Goal: Communication & Community: Connect with others

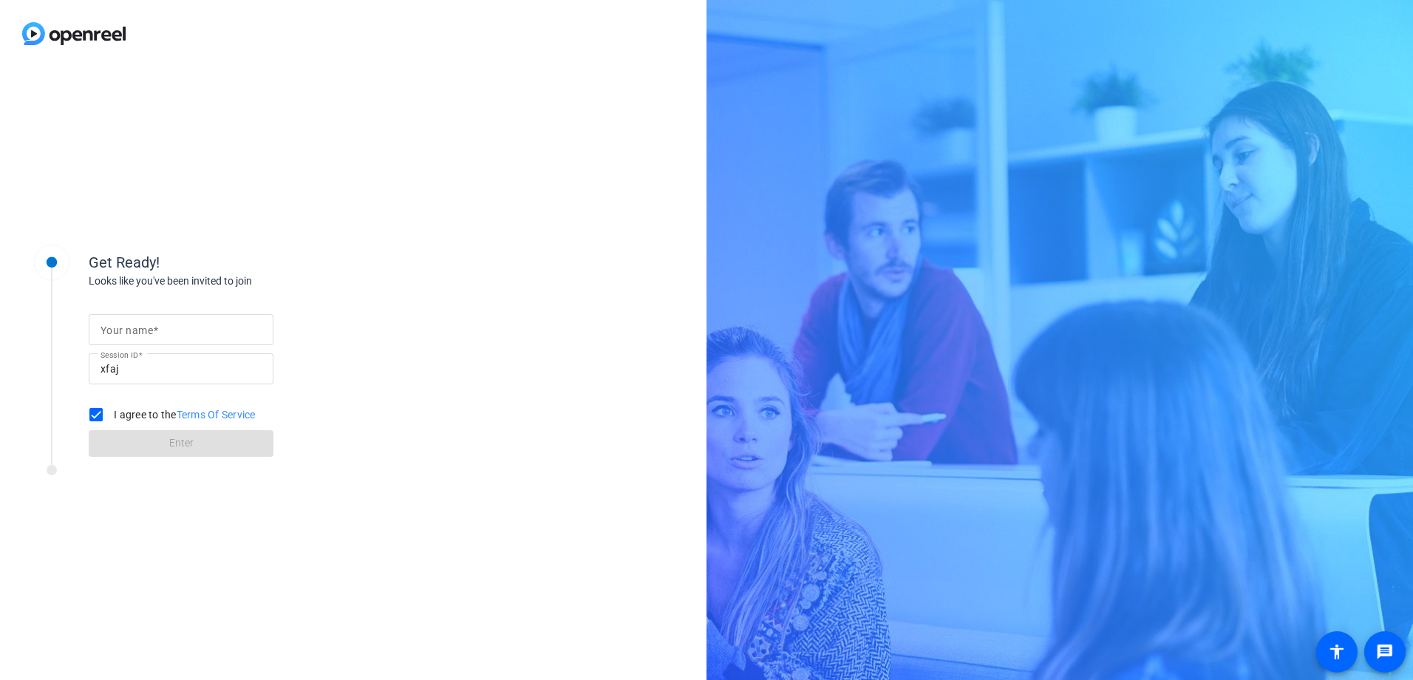
click at [223, 412] on link "Terms Of Service" at bounding box center [216, 415] width 79 height 12
click at [112, 330] on mat-label "Your name" at bounding box center [127, 330] width 52 height 12
click at [112, 330] on input "Your name" at bounding box center [181, 330] width 161 height 18
type input "J"
type input "[PERSON_NAME]"
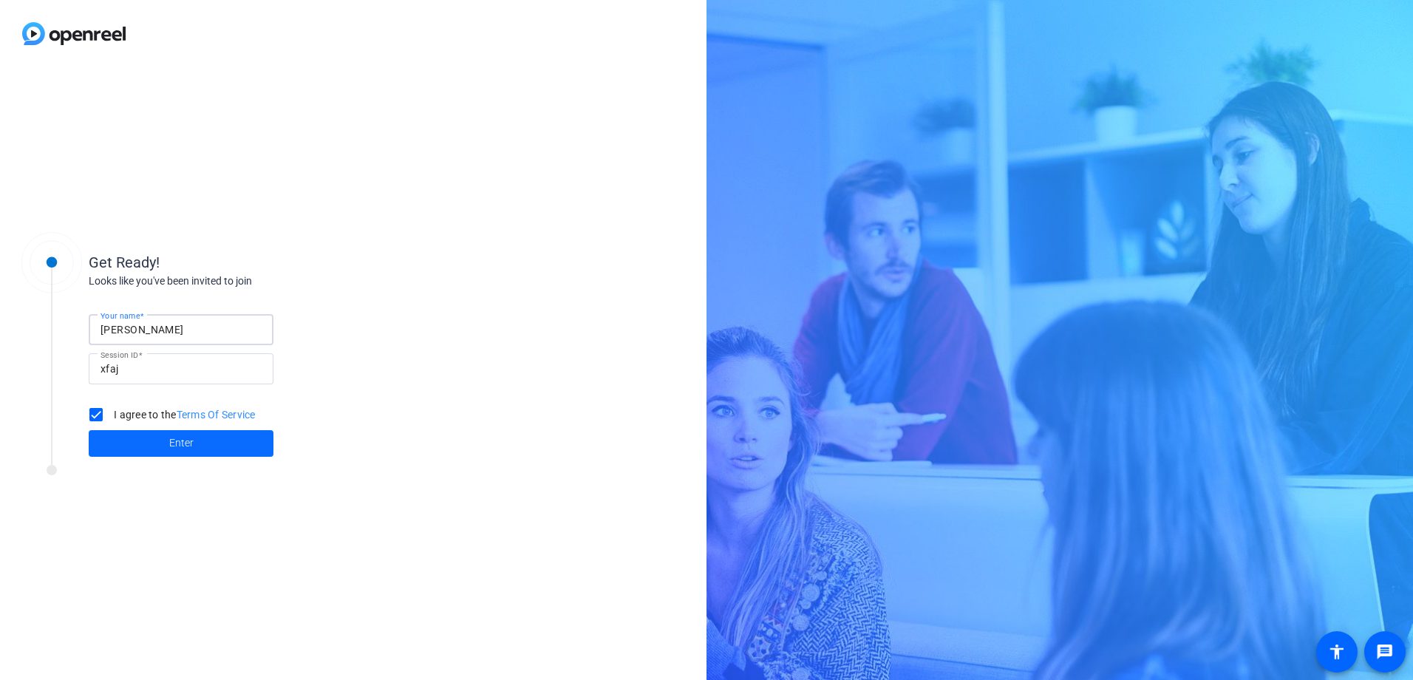
click at [143, 447] on span at bounding box center [181, 443] width 185 height 35
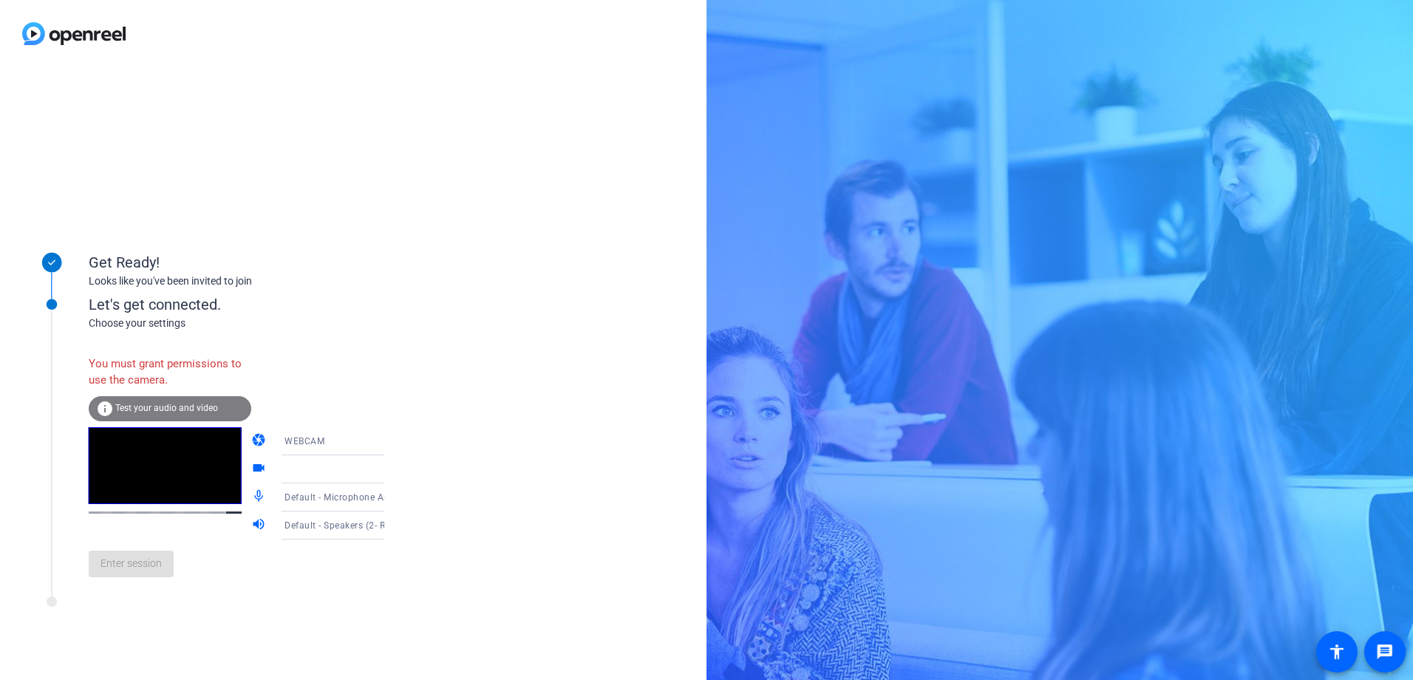
click at [390, 441] on icon at bounding box center [399, 441] width 18 height 18
click at [283, 447] on span "DESKTOP" at bounding box center [284, 500] width 41 height 18
click at [283, 447] on div at bounding box center [343, 547] width 141 height 16
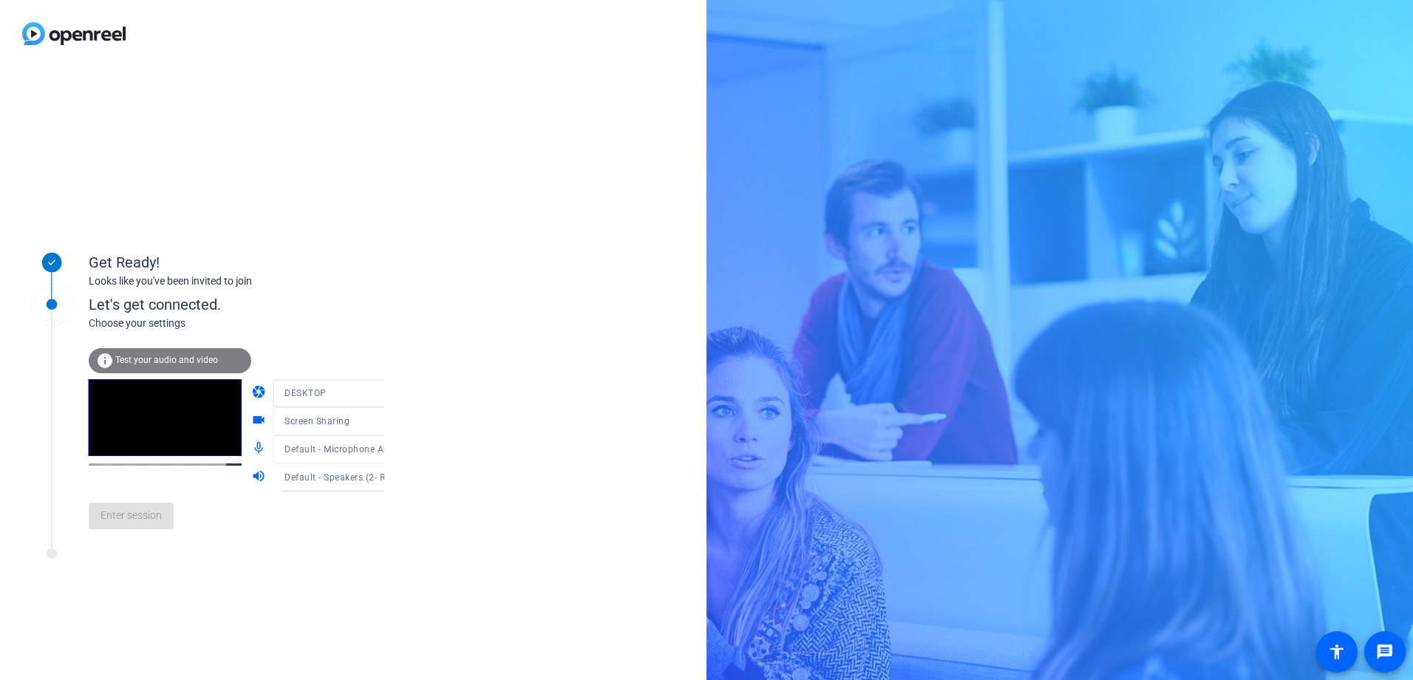
click at [701, 261] on div "Get Ready! Looks like you've been invited to join Let's get connected. Choose y…" at bounding box center [706, 340] width 1413 height 680
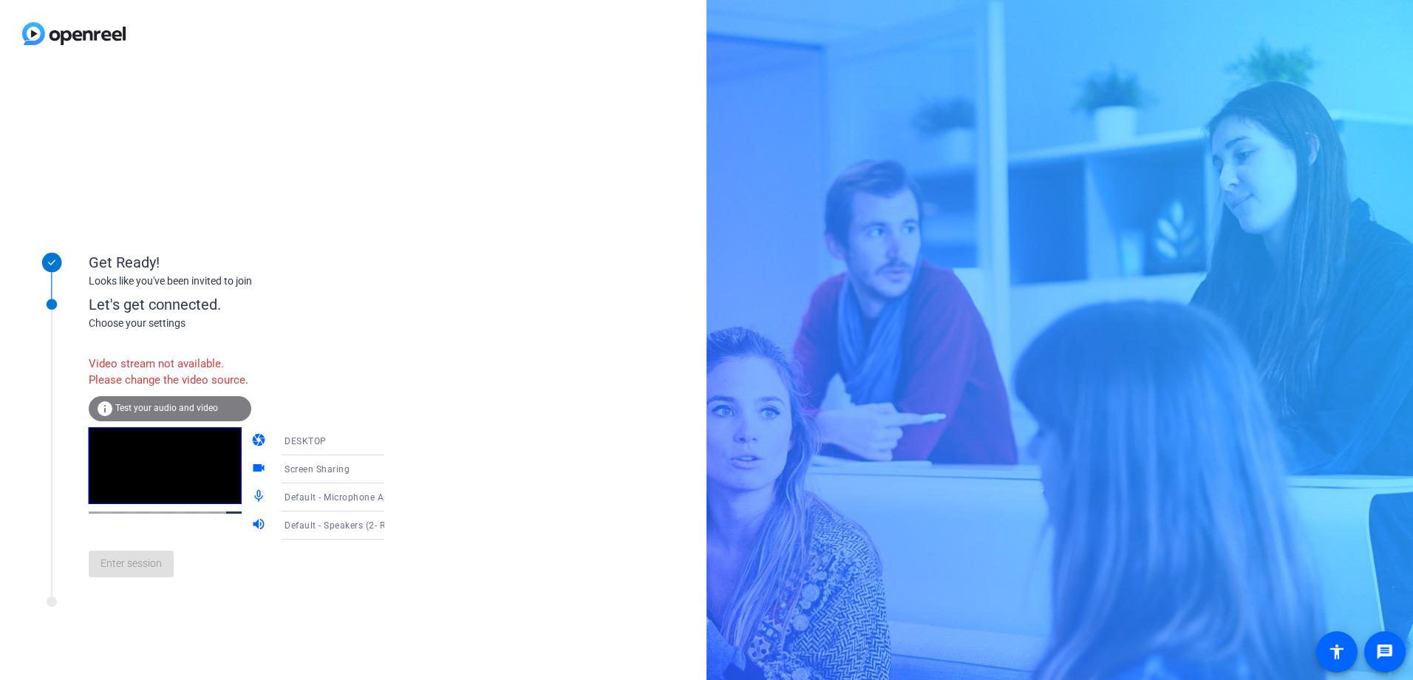
click at [288, 446] on span "DESKTOP" at bounding box center [306, 441] width 42 height 10
click at [286, 447] on span "DESKTOP" at bounding box center [284, 516] width 41 height 18
click at [286, 447] on span "Default - Microphone Array (Intel® Smart Sound Technology (Intel® SST))" at bounding box center [443, 497] width 317 height 12
click at [390, 447] on icon at bounding box center [399, 441] width 18 height 18
click at [365, 447] on body "Accessibility Screen-Reader Guide, Feedback, and Issue Reporting | New window G…" at bounding box center [706, 340] width 1413 height 680
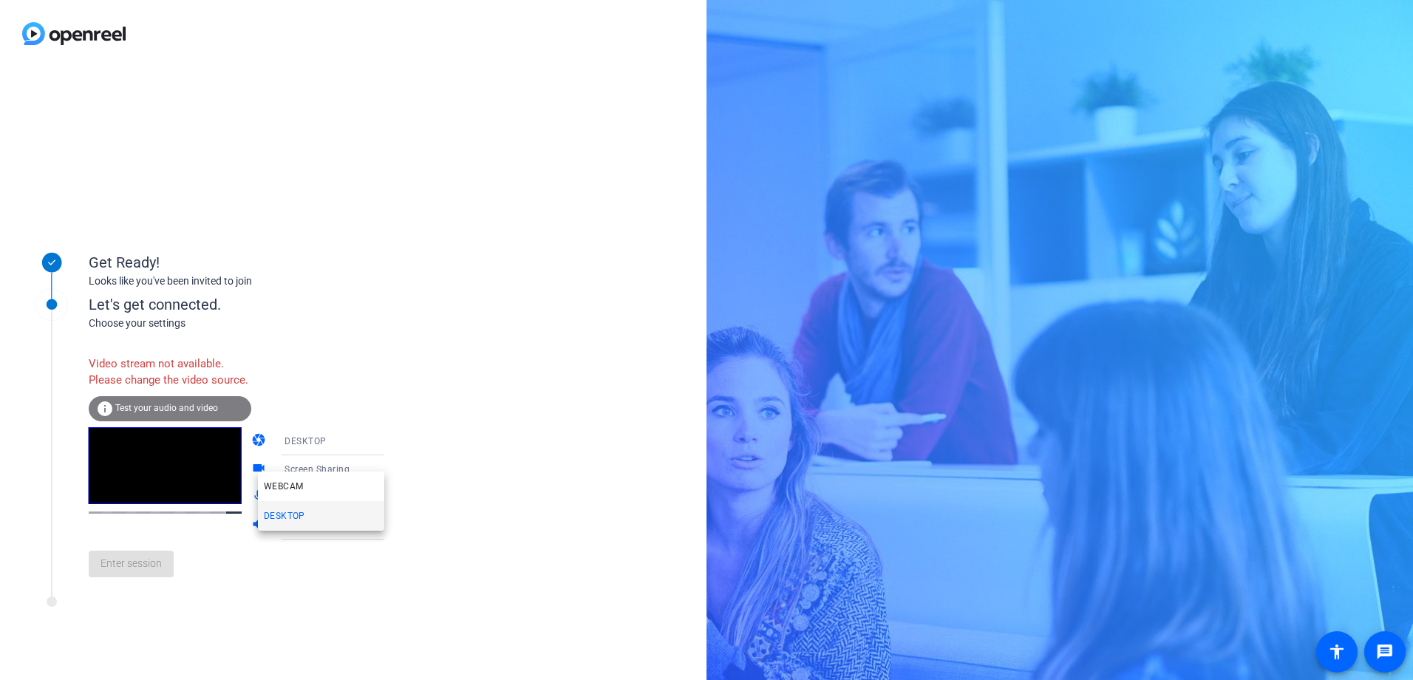
drag, startPoint x: 365, startPoint y: 458, endPoint x: 282, endPoint y: 519, distance: 102.6
click at [282, 447] on span "DESKTOP" at bounding box center [284, 516] width 41 height 18
click at [285, 447] on span "Default - Microphone Array (Intel® Smart Sound Technology (Intel® SST))" at bounding box center [443, 497] width 317 height 12
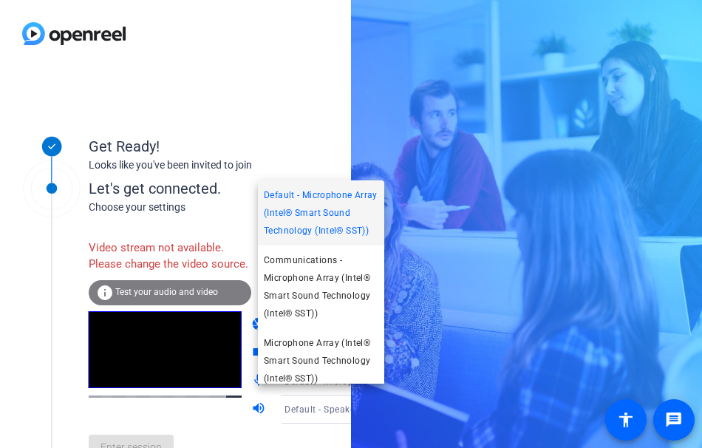
click at [78, 426] on div at bounding box center [351, 224] width 702 height 448
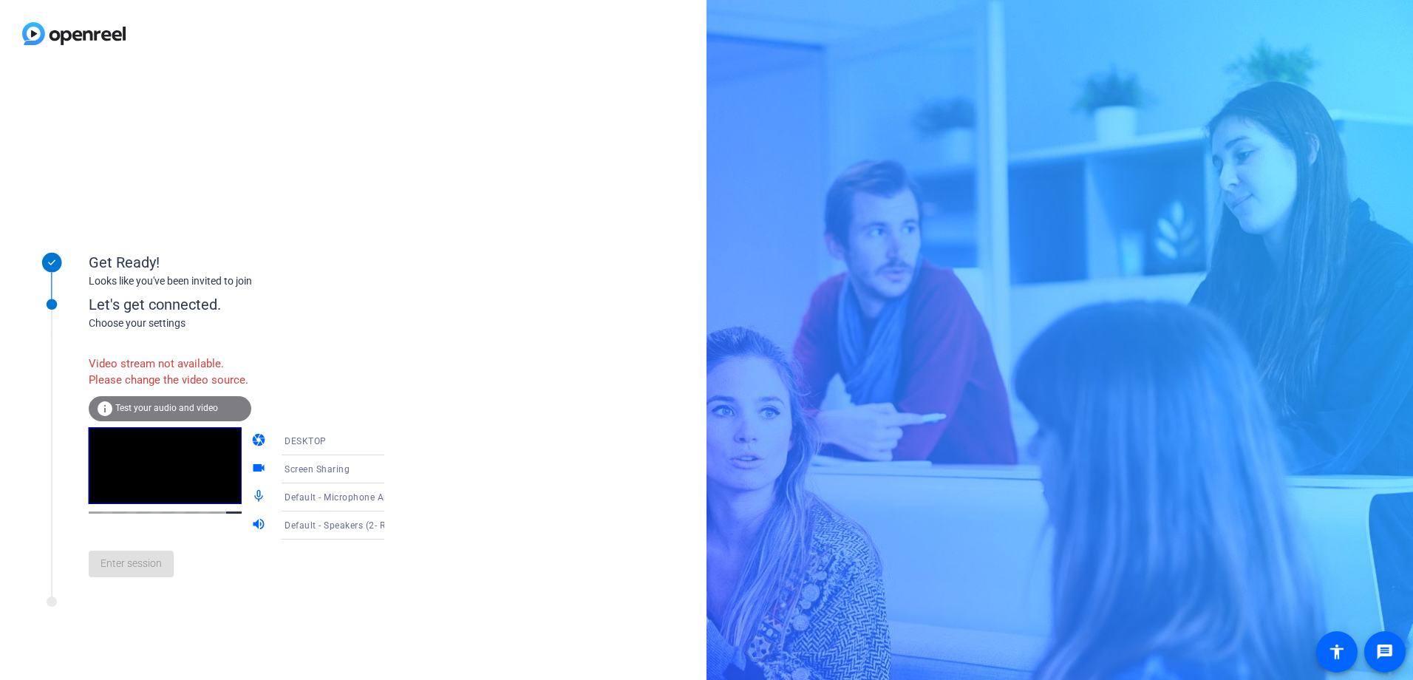
click at [149, 413] on span "Test your audio and video" at bounding box center [166, 408] width 103 height 10
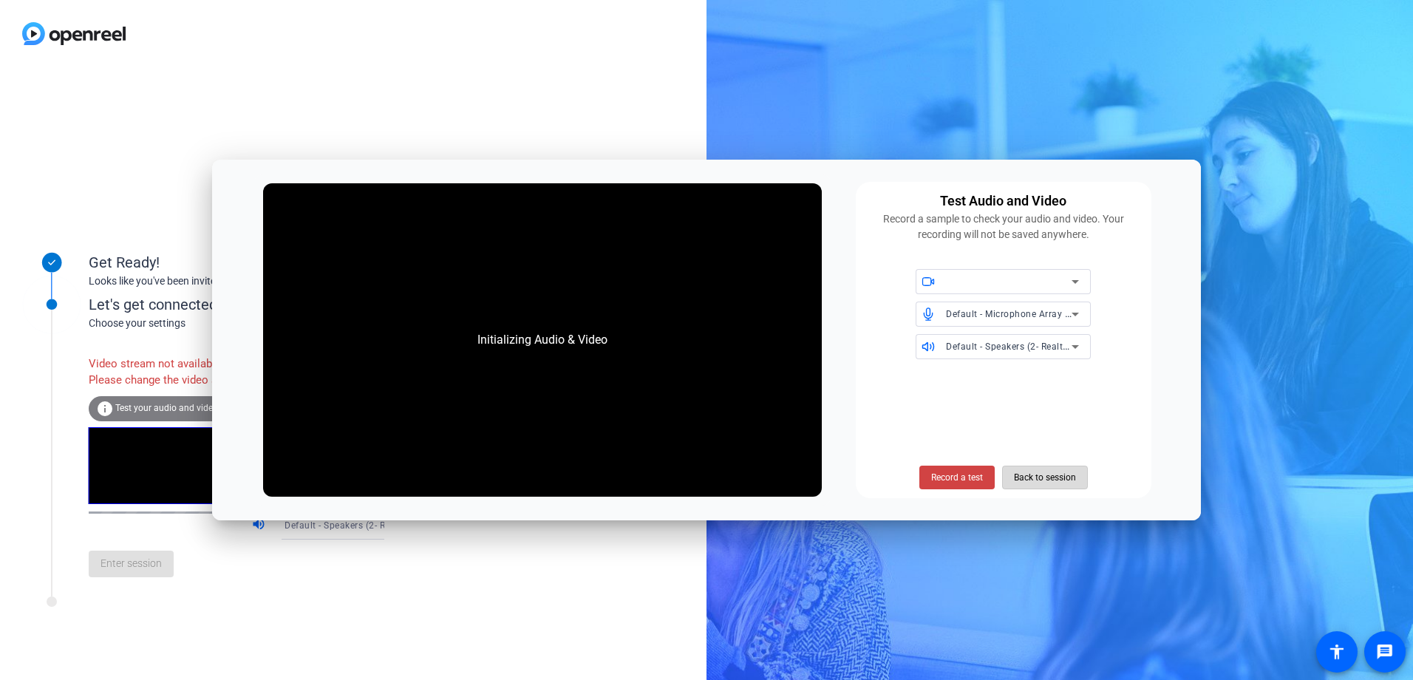
click at [701, 447] on span "Back to session" at bounding box center [1045, 477] width 62 height 28
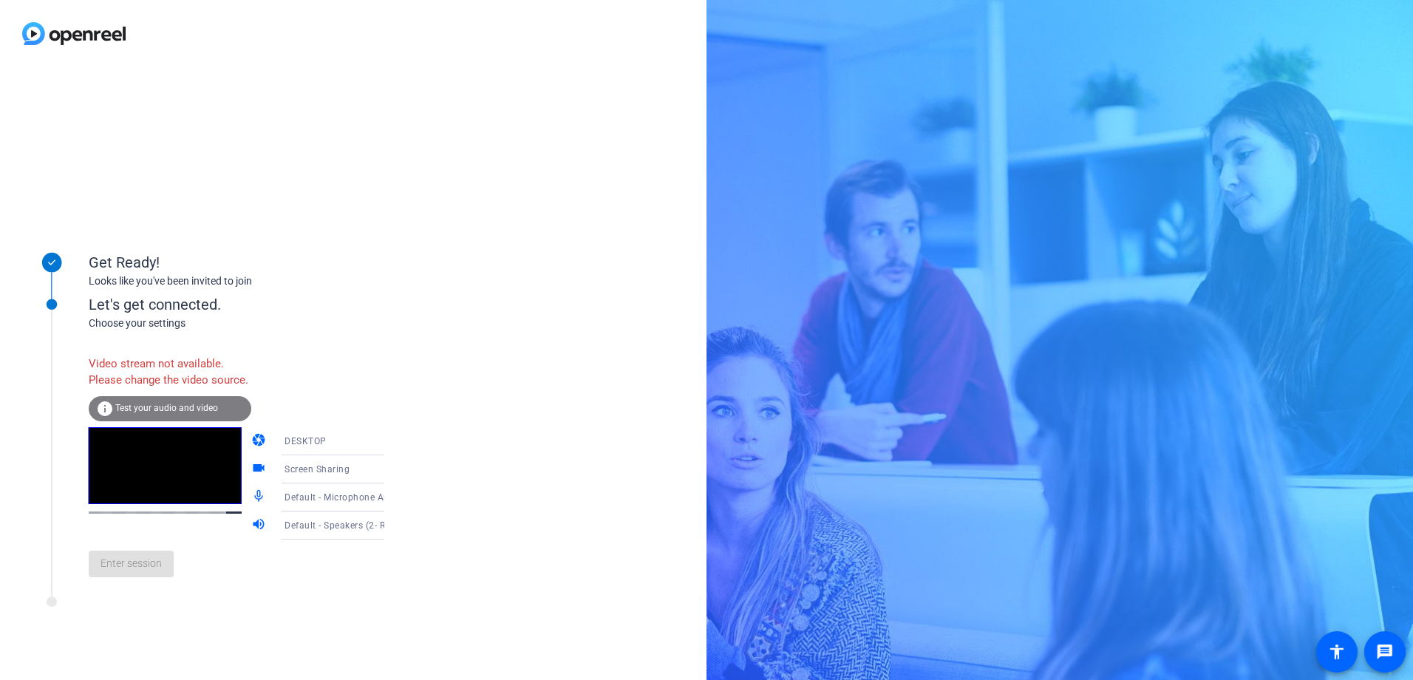
click at [395, 447] on icon at bounding box center [398, 470] width 7 height 4
click at [314, 447] on span "Screen Sharing" at bounding box center [296, 514] width 64 height 18
click at [390, 447] on icon at bounding box center [399, 497] width 18 height 18
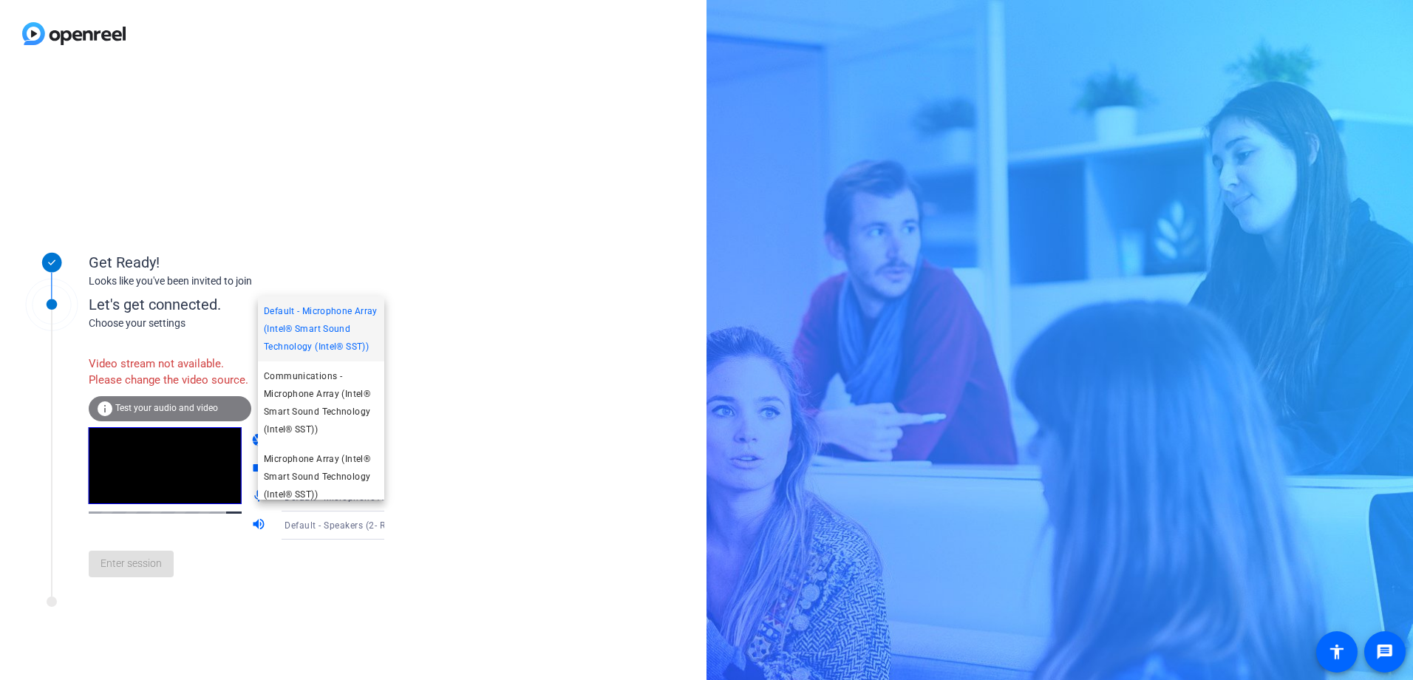
click at [365, 447] on div at bounding box center [706, 340] width 1413 height 680
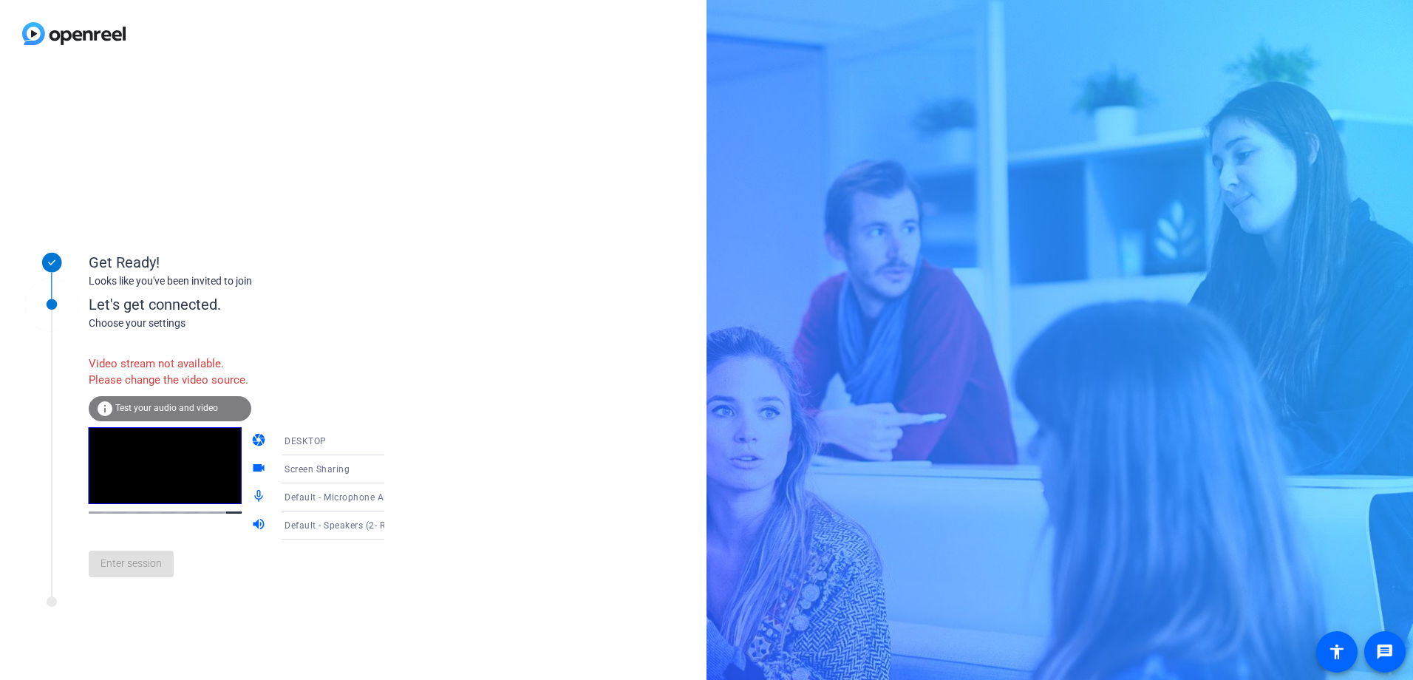
click at [521, 447] on div "Get Ready! Looks like you've been invited to join Let's get connected. Choose y…" at bounding box center [353, 373] width 707 height 613
click at [390, 447] on icon at bounding box center [399, 441] width 18 height 18
click at [291, 447] on span "WEBCAM" at bounding box center [283, 486] width 39 height 18
click at [291, 447] on div "Screen Sharing" at bounding box center [340, 469] width 110 height 18
click at [285, 446] on span "WEBCAM" at bounding box center [305, 441] width 40 height 10
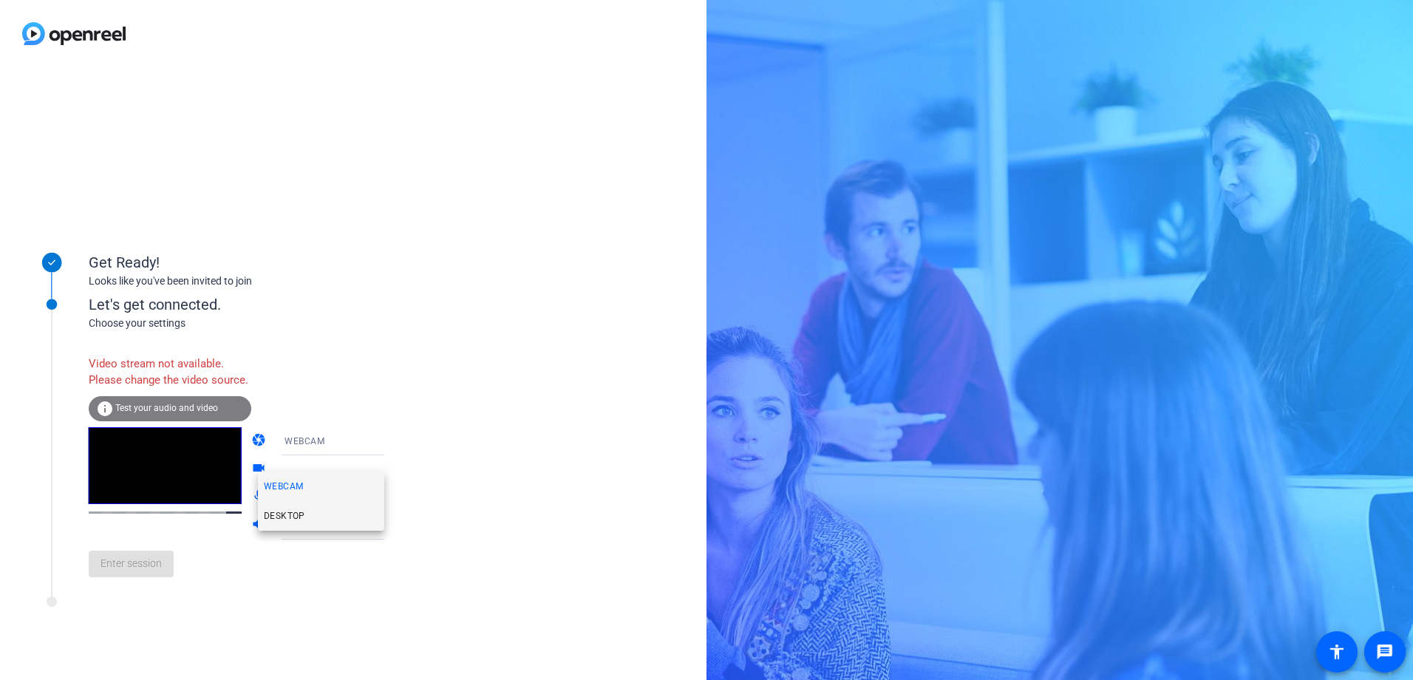
click at [280, 447] on span "DESKTOP" at bounding box center [284, 516] width 41 height 18
click at [285, 447] on span "Default - Microphone Array (Intel® Smart Sound Technology (Intel® SST))" at bounding box center [443, 497] width 317 height 12
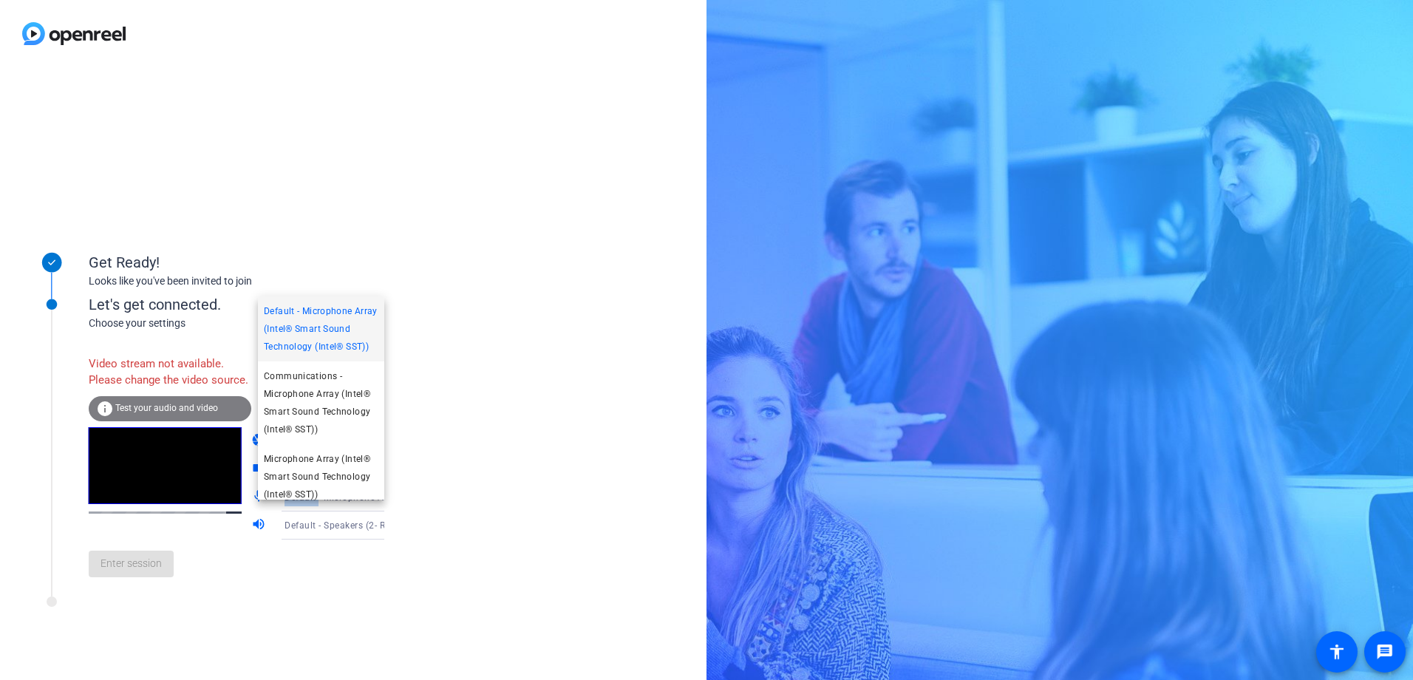
drag, startPoint x: 280, startPoint y: 513, endPoint x: 307, endPoint y: 347, distance: 167.7
click at [307, 347] on span "Default - Microphone Array (Intel® Smart Sound Technology (Intel® SST))" at bounding box center [321, 328] width 115 height 53
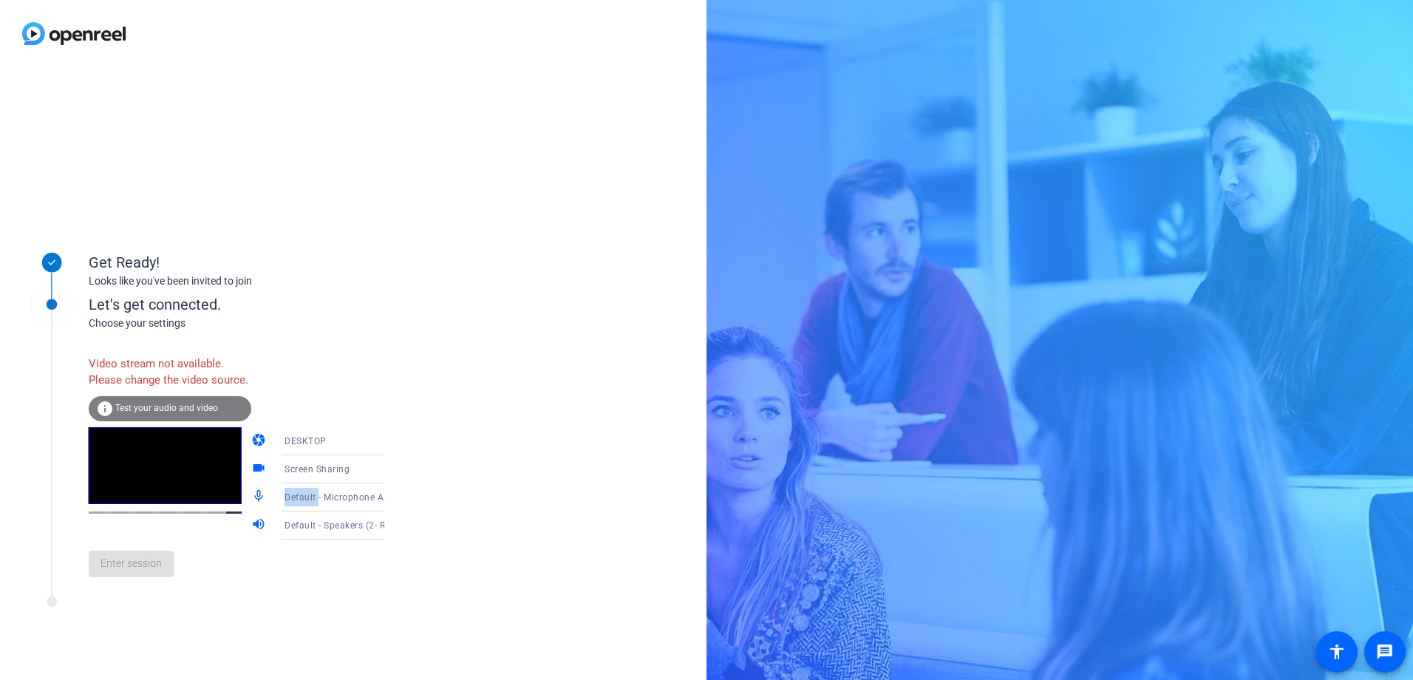
click at [137, 447] on video at bounding box center [165, 465] width 153 height 77
drag, startPoint x: 137, startPoint y: 501, endPoint x: 128, endPoint y: 364, distance: 137.0
click at [128, 364] on div "Video stream not available. Please change the video source." at bounding box center [170, 372] width 163 height 48
click at [317, 447] on div "DESKTOP" at bounding box center [340, 441] width 110 height 18
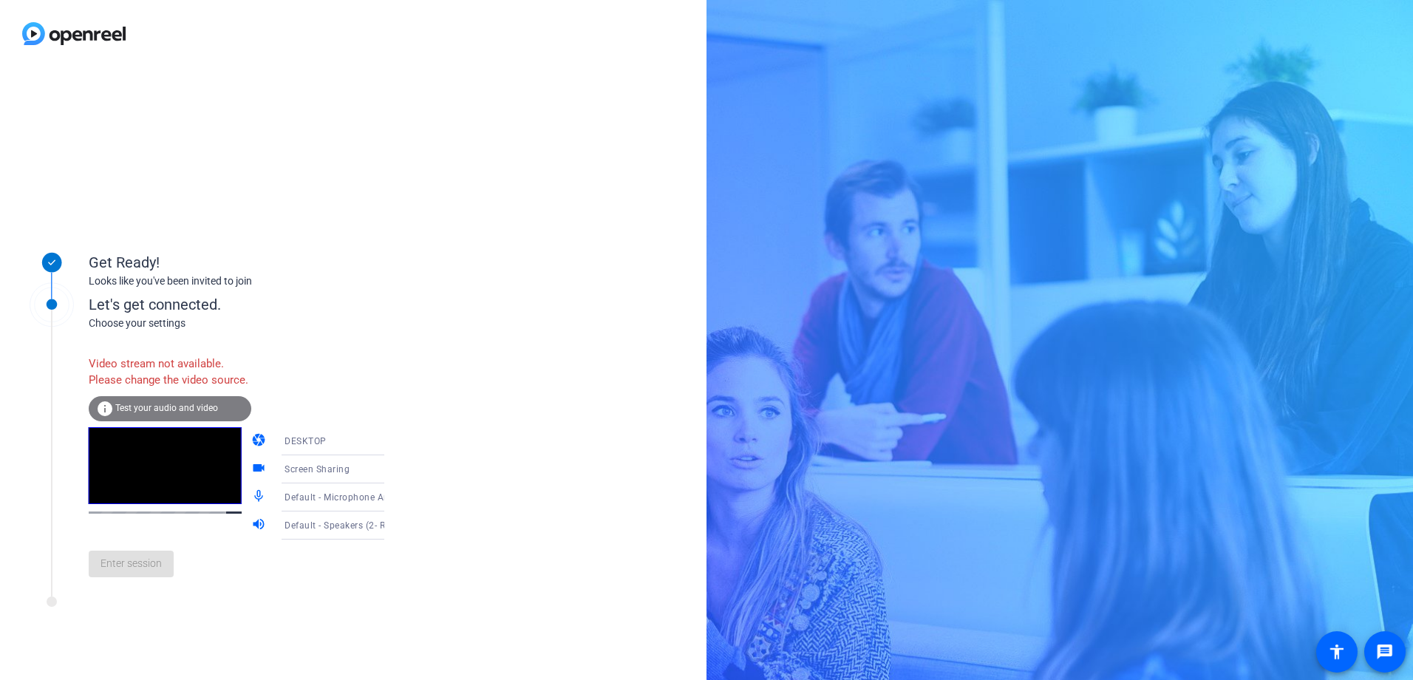
click at [317, 447] on div "DESKTOP" at bounding box center [340, 441] width 110 height 18
click at [294, 447] on span "WEBCAM" at bounding box center [283, 486] width 39 height 18
click at [390, 447] on icon at bounding box center [399, 469] width 18 height 18
click at [395, 447] on icon at bounding box center [398, 470] width 7 height 4
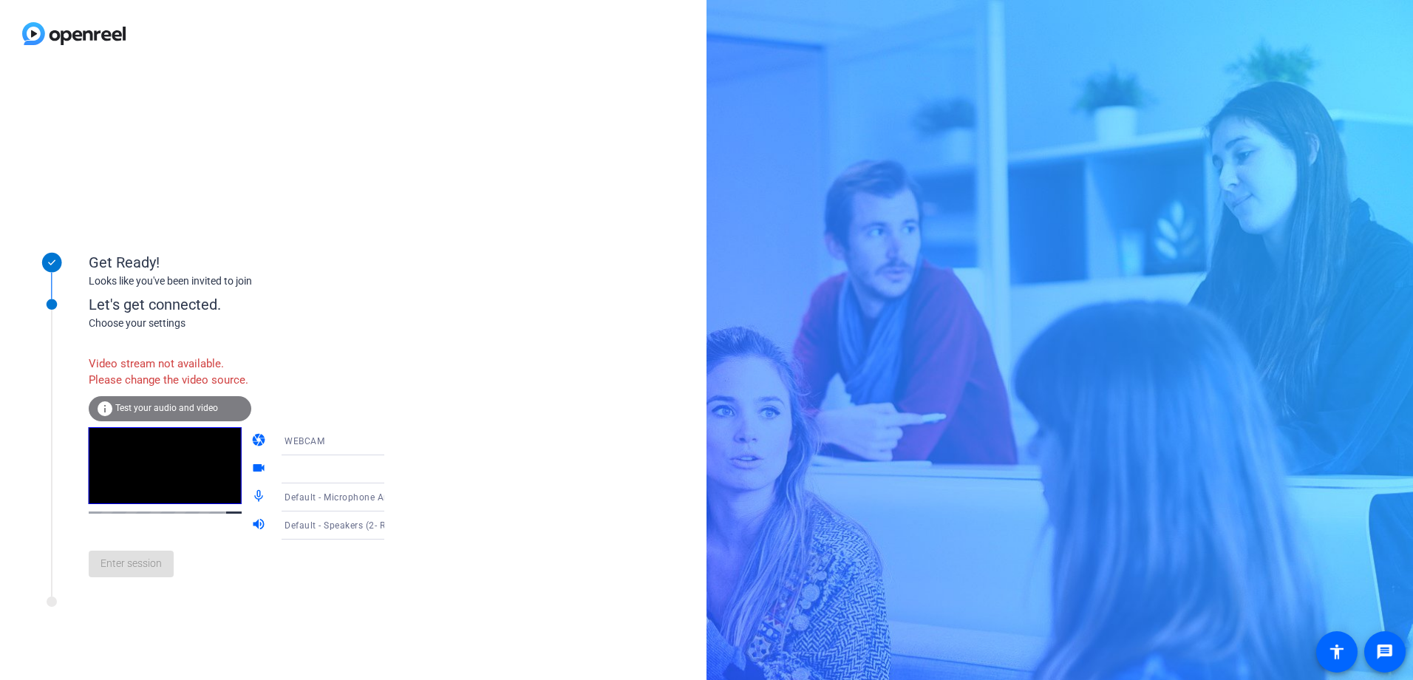
click at [395, 447] on icon at bounding box center [398, 470] width 7 height 4
click at [355, 447] on div at bounding box center [340, 469] width 110 height 18
click at [390, 447] on icon at bounding box center [399, 441] width 18 height 18
click at [279, 447] on span "DESKTOP" at bounding box center [284, 516] width 41 height 18
click at [285, 447] on span "Default - Microphone Array (Intel® Smart Sound Technology (Intel® SST))" at bounding box center [443, 497] width 317 height 12
